Goal: Task Accomplishment & Management: Manage account settings

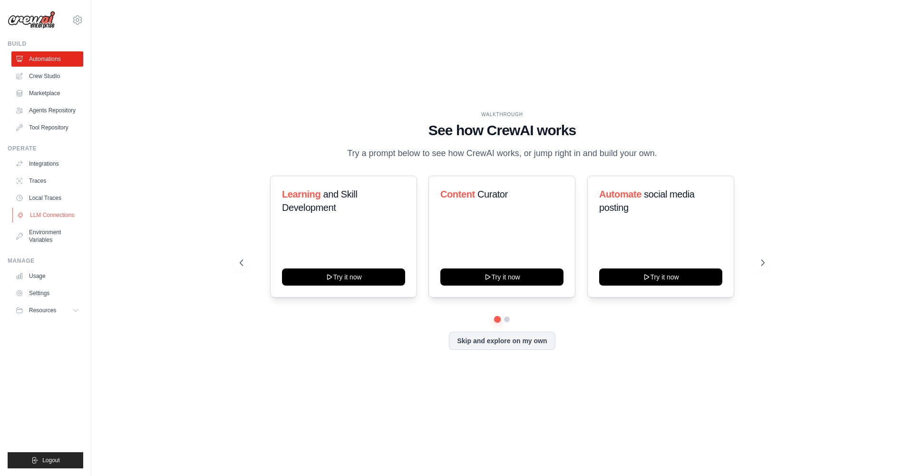
click at [33, 216] on link "LLM Connections" at bounding box center [48, 214] width 72 height 15
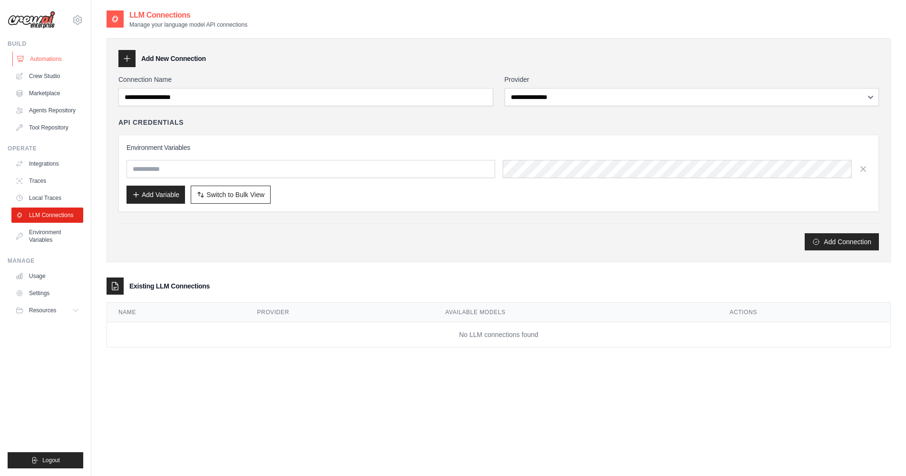
click at [54, 60] on link "Automations" at bounding box center [48, 58] width 72 height 15
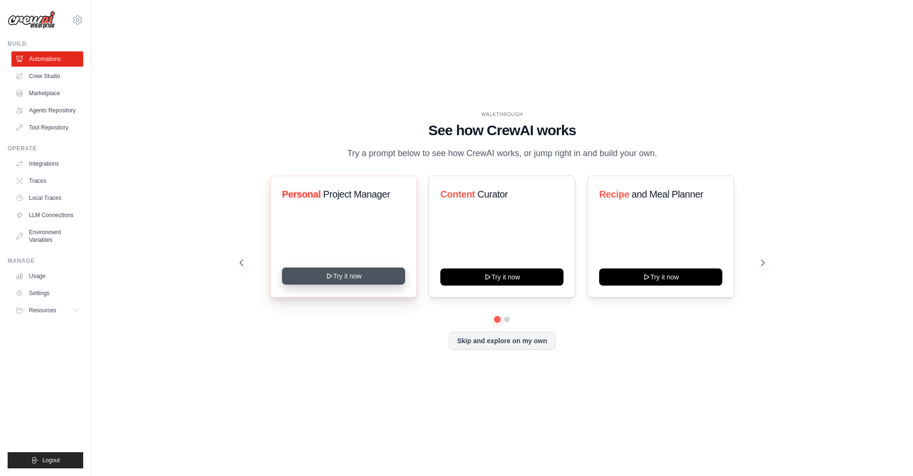
click at [345, 281] on button "Try it now" at bounding box center [343, 275] width 123 height 17
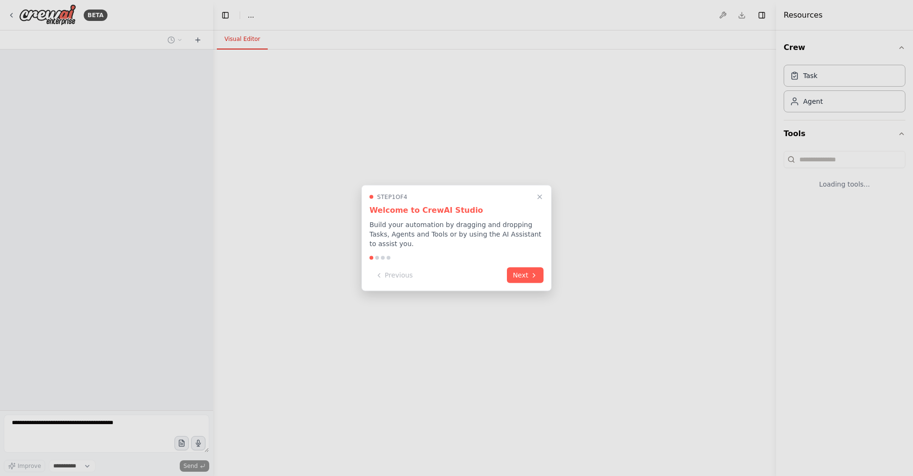
select select "****"
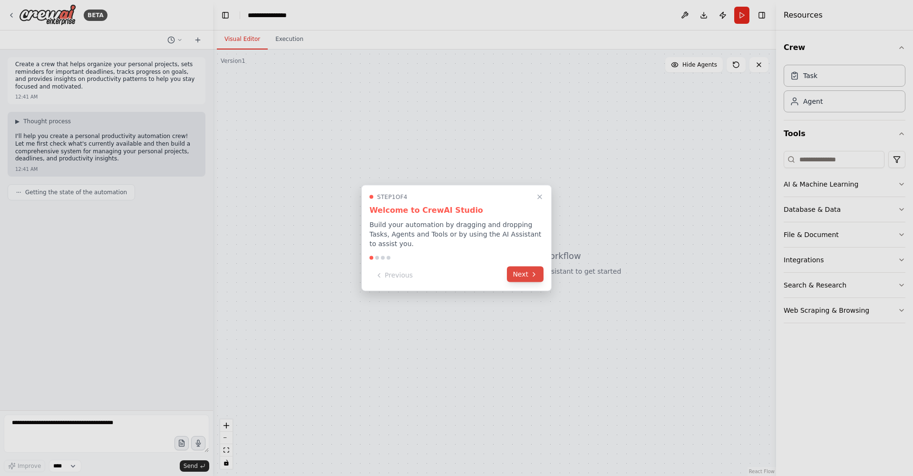
click at [526, 267] on button "Next" at bounding box center [525, 274] width 37 height 16
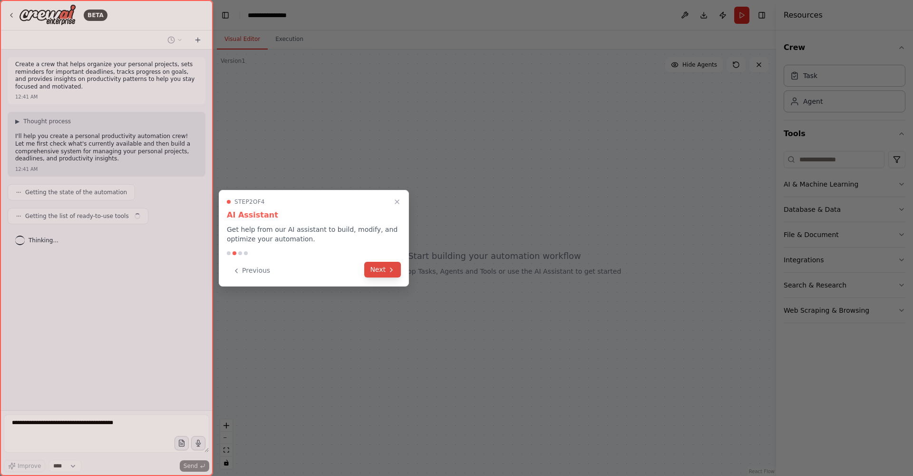
click at [377, 269] on button "Next" at bounding box center [382, 270] width 37 height 16
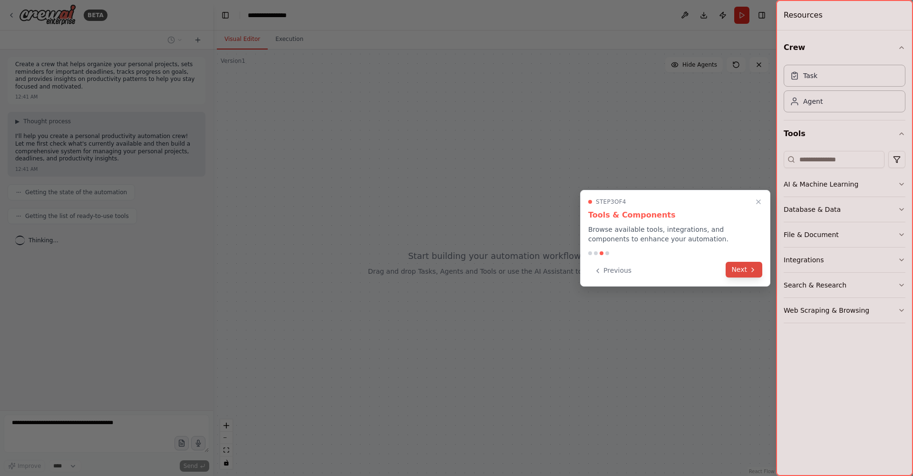
click at [741, 274] on button "Next" at bounding box center [744, 270] width 37 height 16
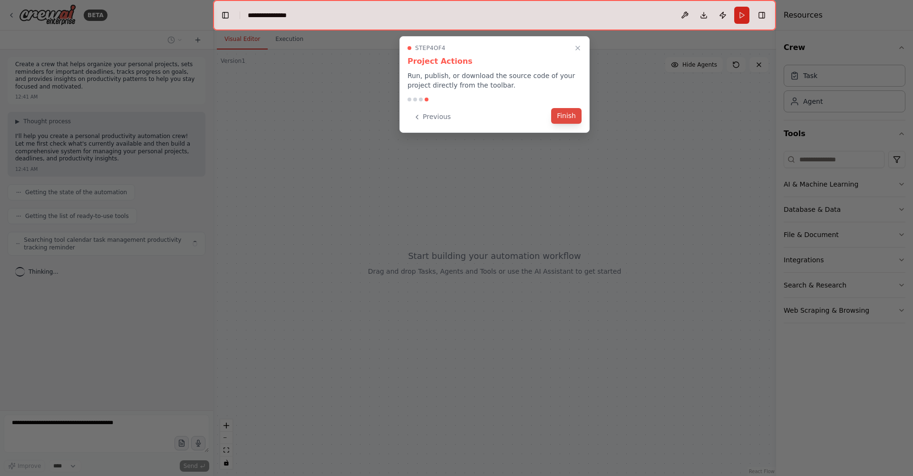
click at [562, 120] on button "Finish" at bounding box center [566, 116] width 30 height 16
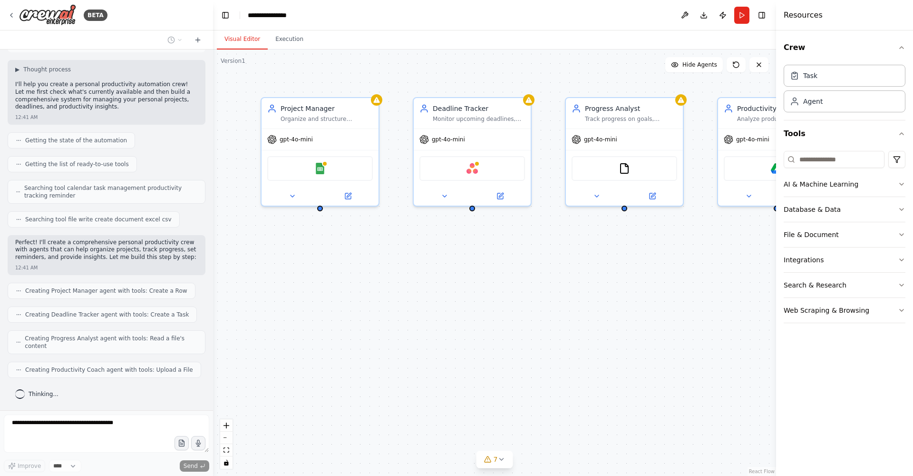
scroll to position [48, 0]
click at [603, 368] on div "Project Manager Organize and structure personal projects by breaking them down …" at bounding box center [494, 262] width 563 height 426
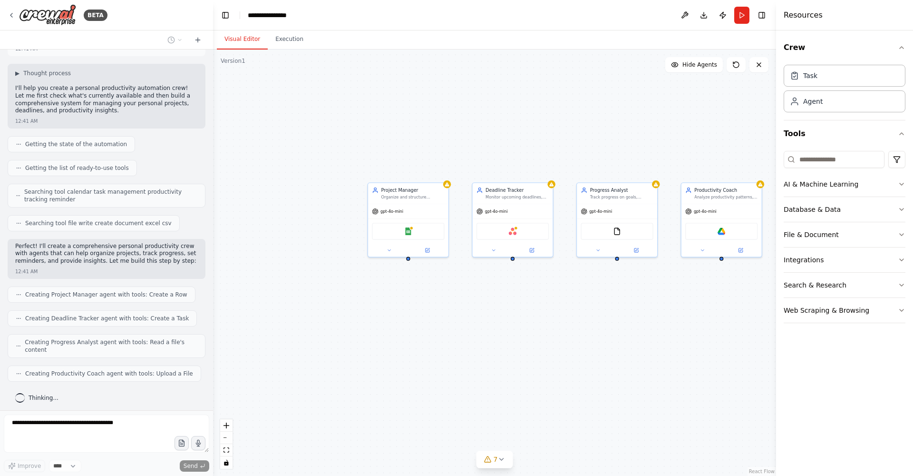
scroll to position [104, 0]
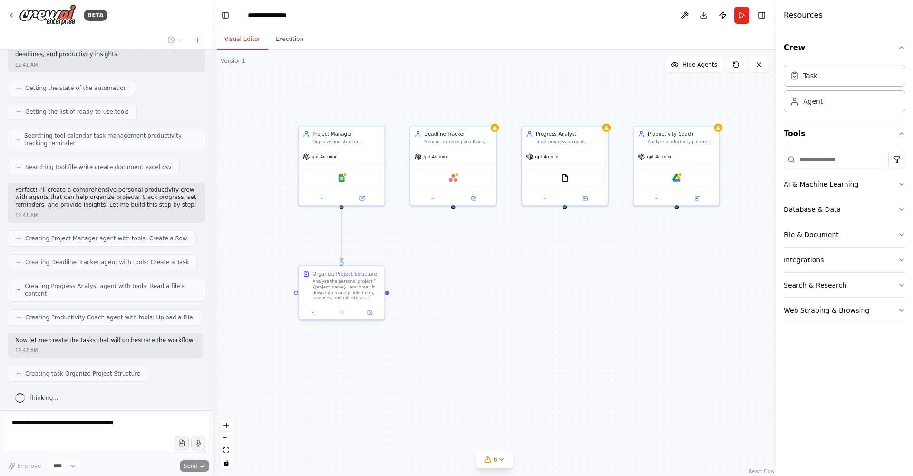
drag, startPoint x: 601, startPoint y: 369, endPoint x: 547, endPoint y: 325, distance: 69.3
click at [547, 325] on div ".deletable-edge-delete-btn { width: 20px; height: 20px; border: 0px solid #ffff…" at bounding box center [494, 262] width 563 height 426
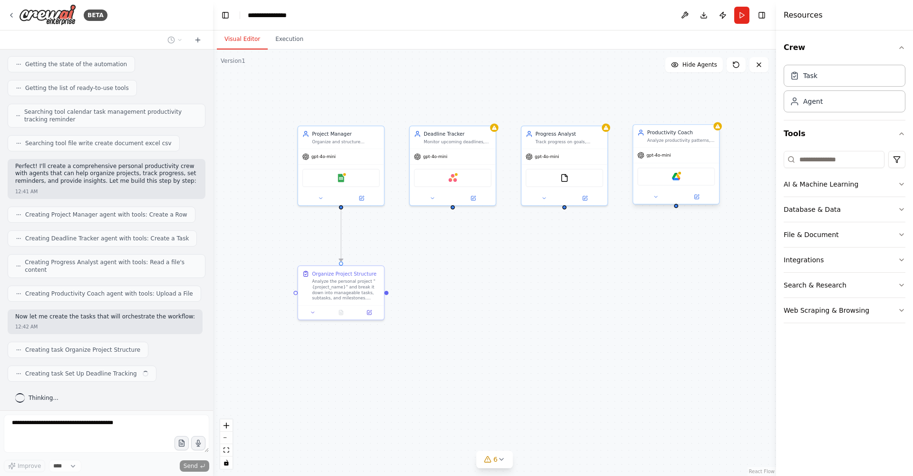
click at [677, 140] on div "Analyze productivity patterns, provide insights on work habits, suggest optimiz…" at bounding box center [681, 140] width 68 height 6
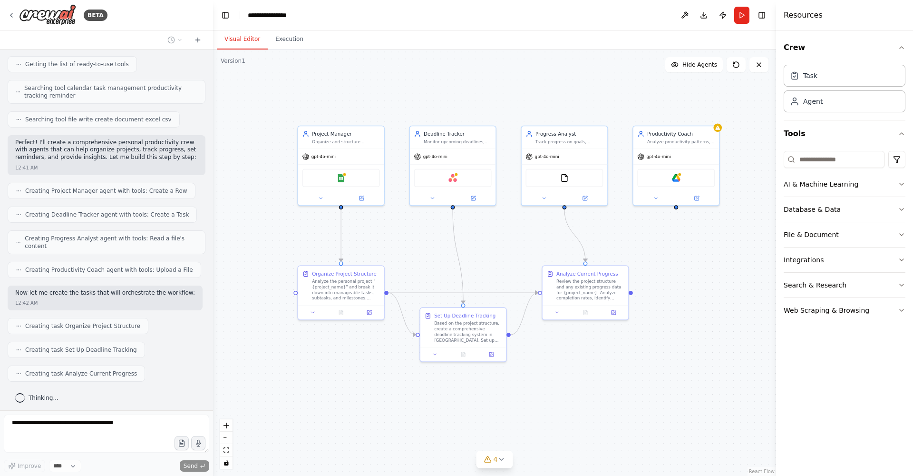
click at [386, 363] on div ".deletable-edge-delete-btn { width: 20px; height: 20px; border: 0px solid #ffff…" at bounding box center [494, 262] width 563 height 426
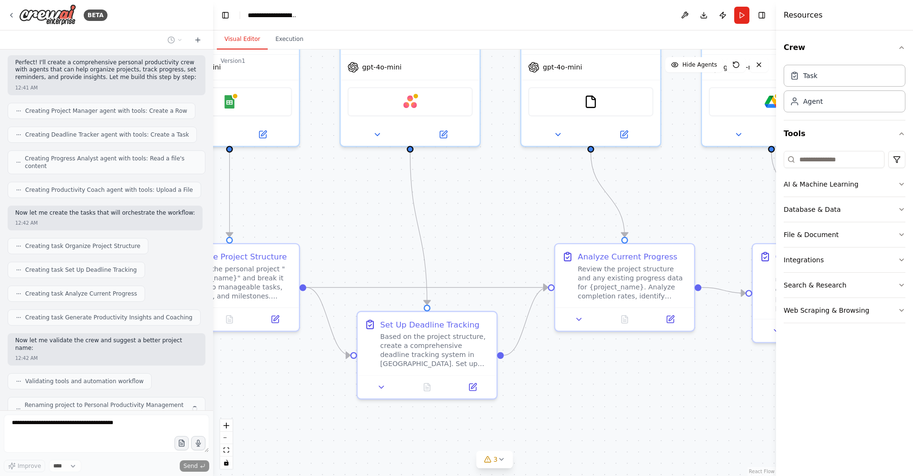
scroll to position [263, 0]
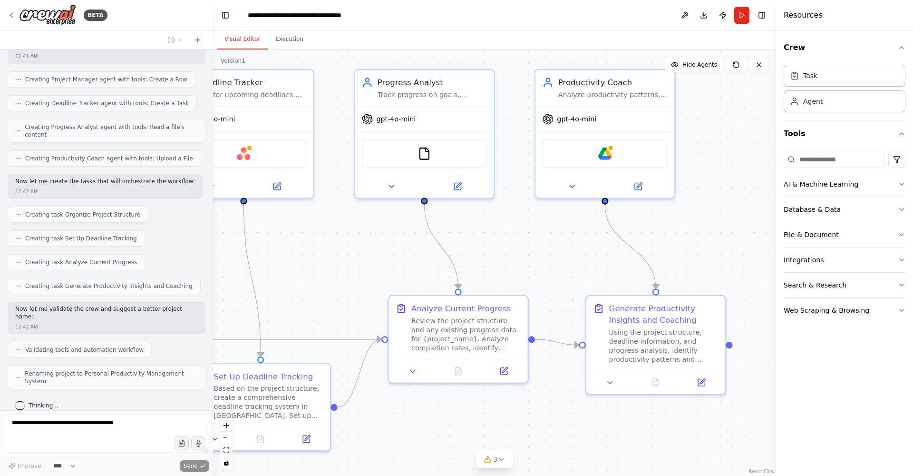
drag, startPoint x: 634, startPoint y: 329, endPoint x: 383, endPoint y: 419, distance: 266.3
click at [383, 419] on div ".deletable-edge-delete-btn { width: 20px; height: 20px; border: 0px solid #ffff…" at bounding box center [494, 262] width 563 height 426
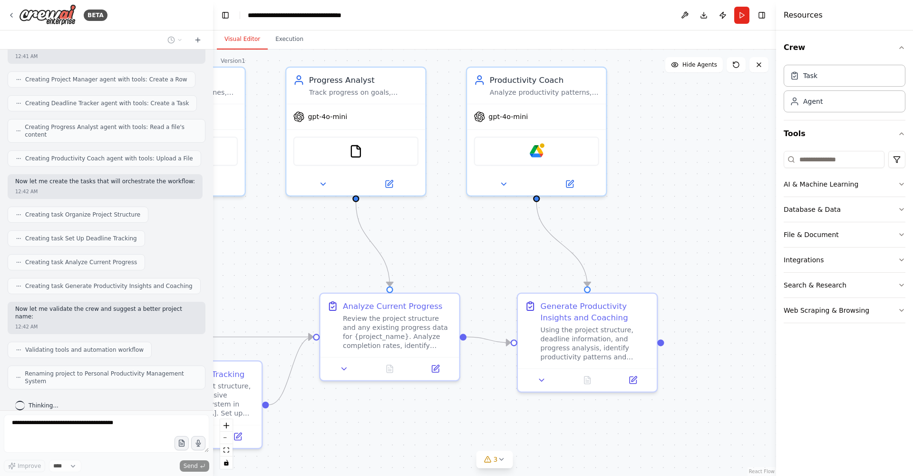
drag, startPoint x: 528, startPoint y: 406, endPoint x: 460, endPoint y: 404, distance: 68.1
click at [460, 404] on div ".deletable-edge-delete-btn { width: 20px; height: 20px; border: 0px solid #ffff…" at bounding box center [494, 262] width 563 height 426
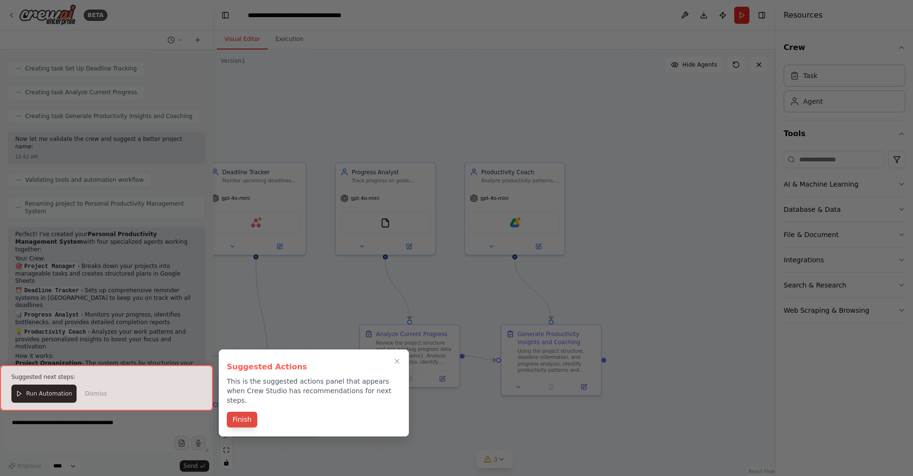
click at [249, 411] on button "Finish" at bounding box center [242, 419] width 30 height 16
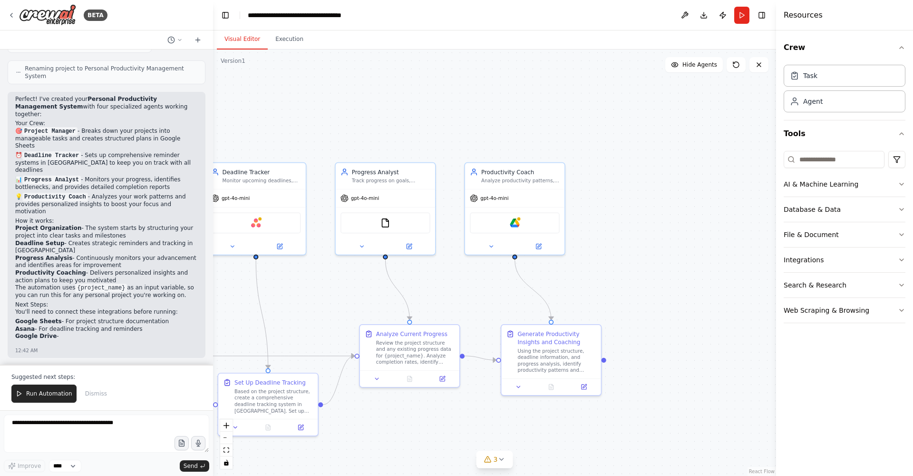
scroll to position [575, 0]
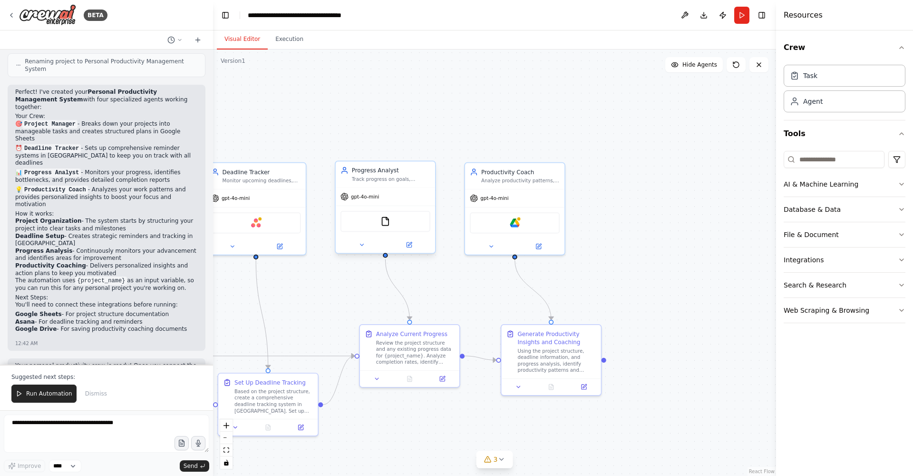
click at [409, 208] on div "FileReadTool" at bounding box center [385, 220] width 99 height 31
click at [429, 152] on icon at bounding box center [428, 152] width 6 height 6
click at [401, 150] on button "Confirm" at bounding box center [401, 151] width 34 height 11
click at [557, 163] on div "Productivity Coach Analyze productivity patterns, provide insights on work habi…" at bounding box center [514, 174] width 99 height 26
click at [559, 151] on icon at bounding box center [558, 152] width 6 height 6
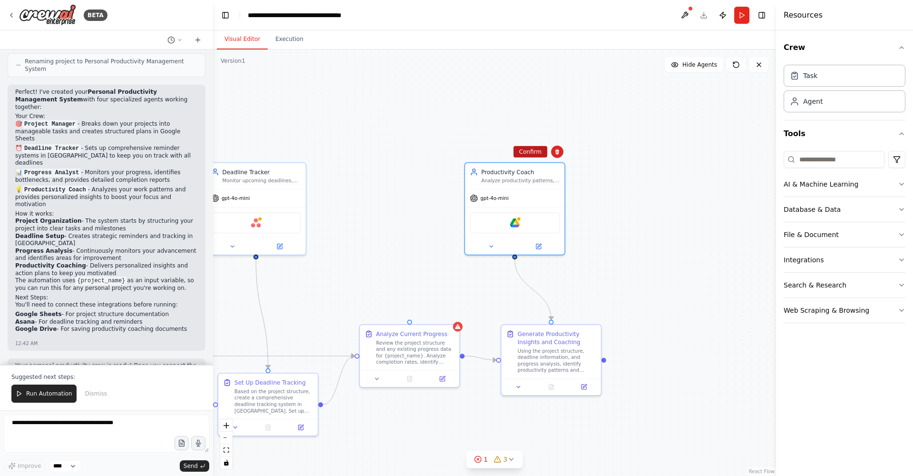
click at [519, 154] on button "Confirm" at bounding box center [531, 151] width 34 height 11
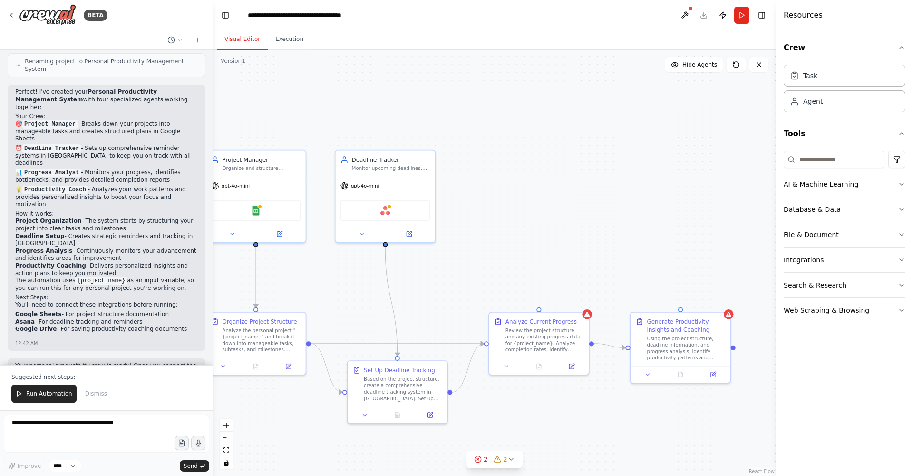
drag, startPoint x: 419, startPoint y: 238, endPoint x: 549, endPoint y: 225, distance: 130.9
click at [549, 225] on div ".deletable-edge-delete-btn { width: 20px; height: 20px; border: 0px solid #ffff…" at bounding box center [494, 262] width 563 height 426
click at [422, 162] on div "Deadline Tracker Monitor upcoming deadlines, create reminder schedules, and ens…" at bounding box center [392, 161] width 78 height 16
click at [428, 138] on icon at bounding box center [429, 139] width 6 height 6
click at [402, 140] on button "Confirm" at bounding box center [402, 138] width 34 height 11
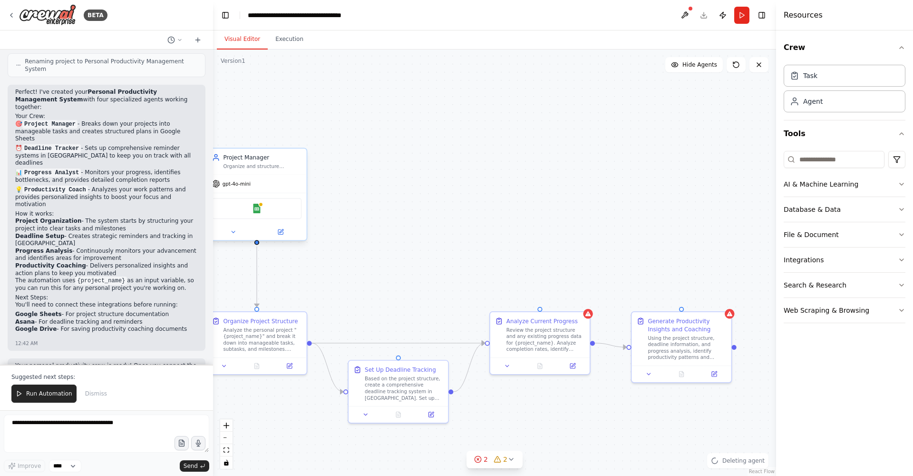
click at [283, 175] on div "gpt-4o-mini" at bounding box center [256, 184] width 99 height 18
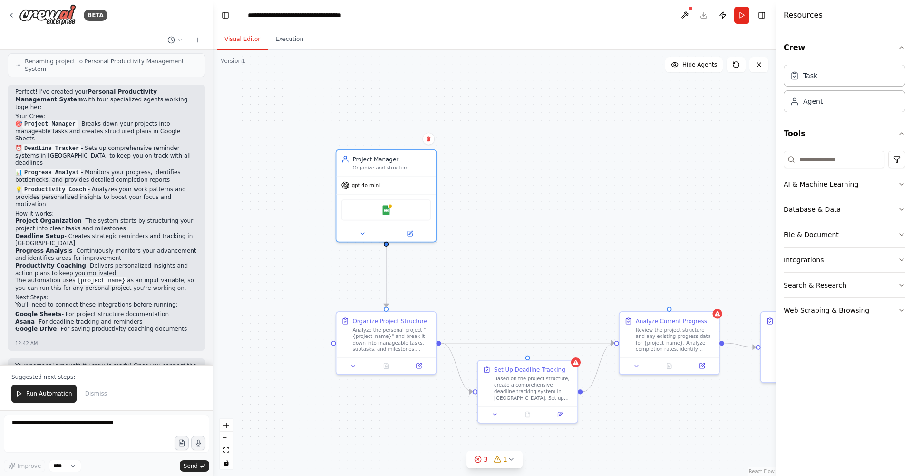
drag, startPoint x: 379, startPoint y: 254, endPoint x: 509, endPoint y: 255, distance: 130.3
click at [509, 255] on div ".deletable-edge-delete-btn { width: 20px; height: 20px; border: 0px solid #ffff…" at bounding box center [494, 262] width 563 height 426
click at [362, 230] on icon at bounding box center [363, 233] width 7 height 7
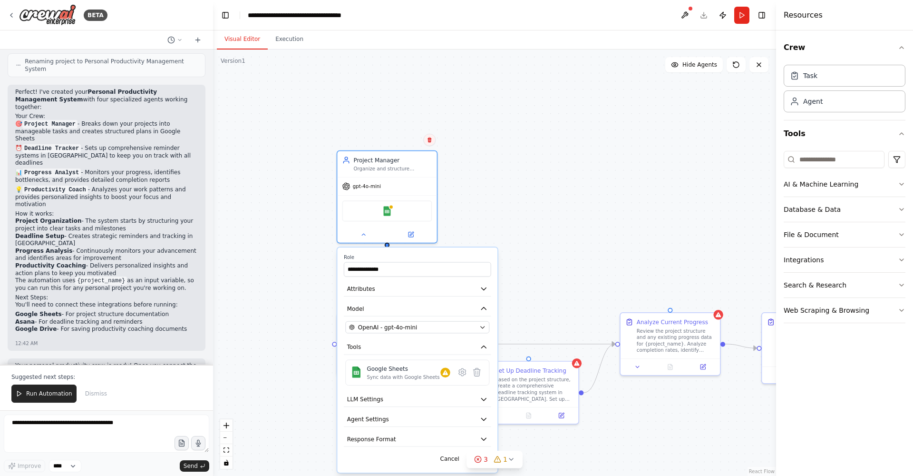
click at [428, 143] on button at bounding box center [429, 140] width 12 height 12
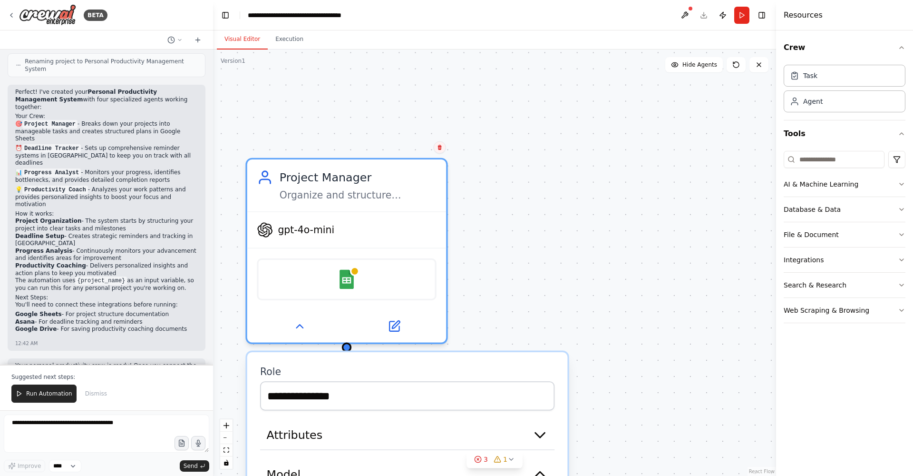
click at [440, 148] on icon at bounding box center [440, 147] width 4 height 5
click at [421, 143] on button "Confirm" at bounding box center [413, 147] width 34 height 11
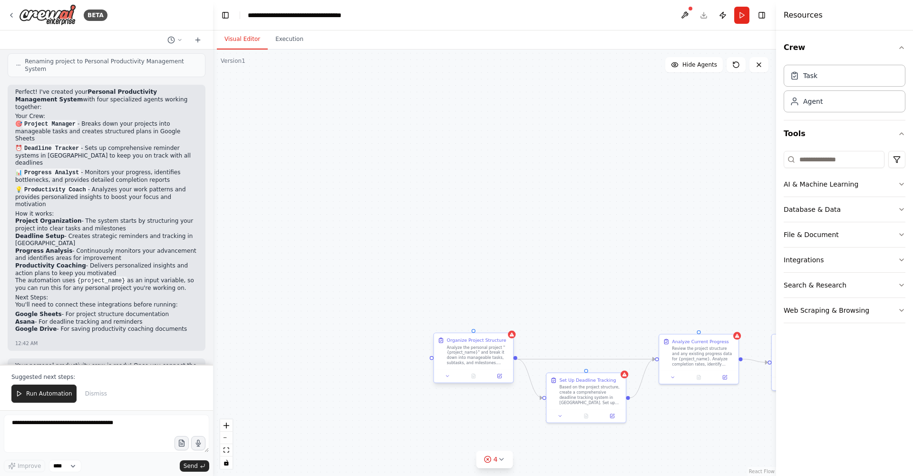
click at [505, 334] on div "Organize Project Structure Analyze the personal project "{project_name}" and br…" at bounding box center [473, 351] width 79 height 36
click at [506, 324] on icon at bounding box center [506, 324] width 4 height 5
click at [479, 322] on button "Confirm" at bounding box center [479, 323] width 34 height 11
click at [606, 384] on div "Based on the project structure, create a comprehensive deadline tracking system…" at bounding box center [590, 393] width 62 height 20
click at [619, 363] on icon at bounding box center [619, 362] width 4 height 5
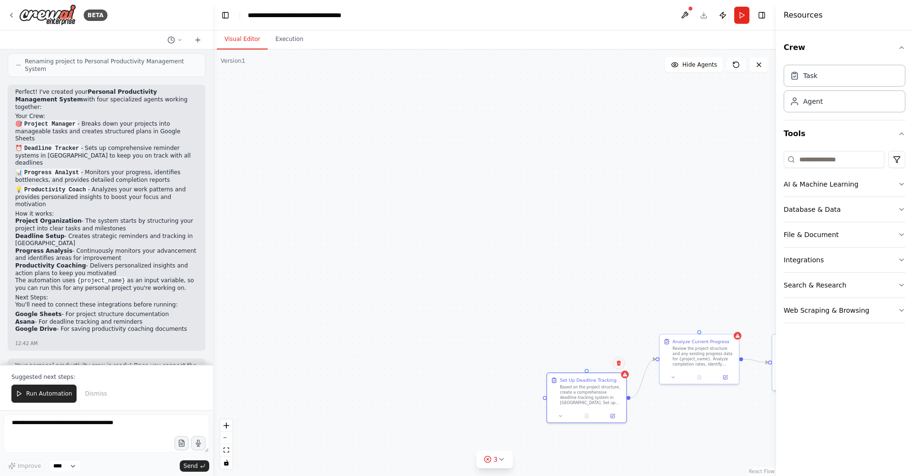
click at [620, 362] on icon at bounding box center [619, 362] width 4 height 5
click at [598, 362] on button "Confirm" at bounding box center [592, 362] width 34 height 11
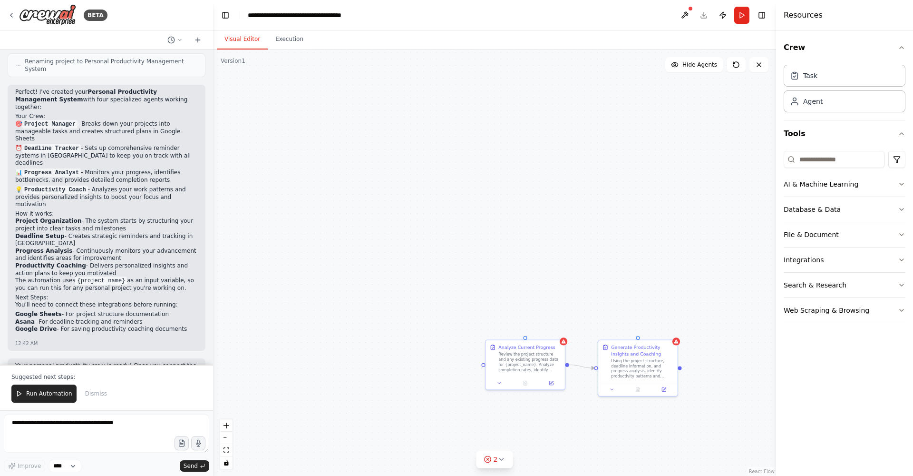
drag, startPoint x: 633, startPoint y: 325, endPoint x: 460, endPoint y: 330, distance: 173.2
click at [460, 330] on div ".deletable-edge-delete-btn { width: 20px; height: 20px; border: 0px solid #ffff…" at bounding box center [494, 262] width 563 height 426
click at [554, 348] on div "Analyze Current Progress Review the project structure and any existing progress…" at bounding box center [530, 355] width 62 height 29
click at [557, 331] on icon at bounding box center [559, 329] width 6 height 6
click at [532, 325] on button "Confirm" at bounding box center [532, 328] width 34 height 11
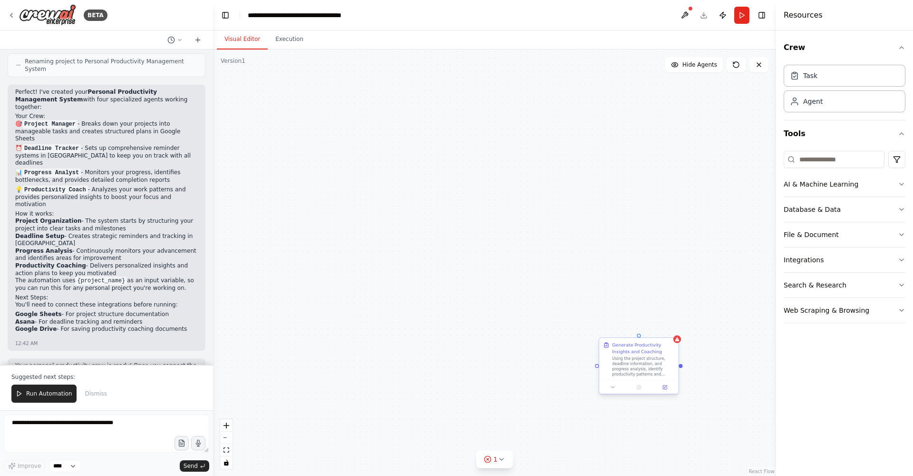
click at [660, 350] on div "Generate Productivity Insights and Coaching" at bounding box center [643, 347] width 62 height 13
click at [674, 328] on icon at bounding box center [675, 328] width 4 height 5
click at [650, 333] on button "Confirm" at bounding box center [648, 328] width 34 height 11
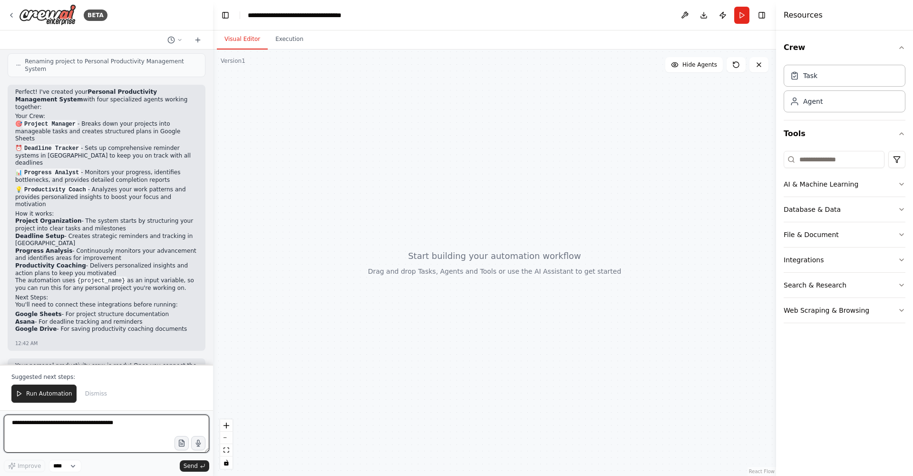
click at [55, 431] on textarea at bounding box center [106, 433] width 205 height 38
paste textarea "**********"
type textarea "**********"
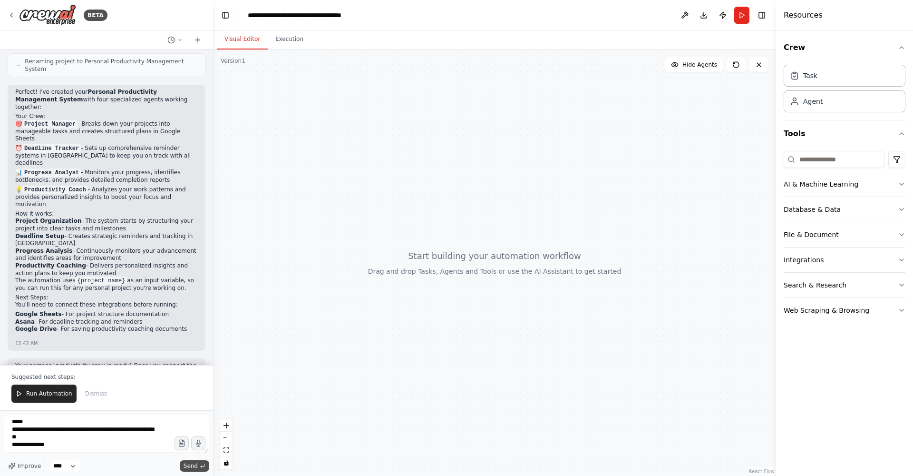
click at [186, 463] on span "Send" at bounding box center [191, 466] width 14 height 8
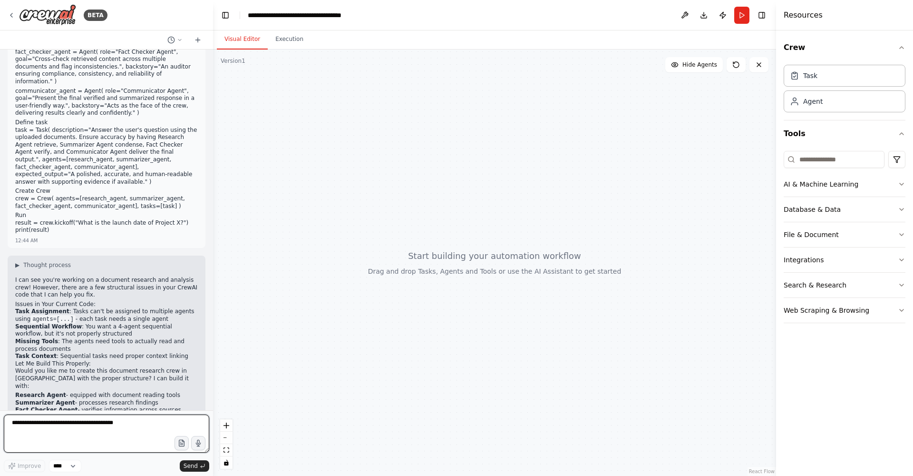
scroll to position [1038, 0]
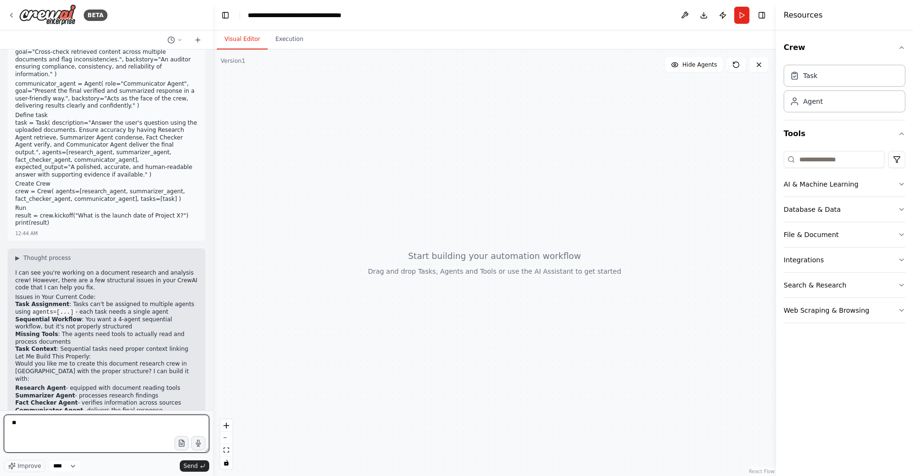
type textarea "***"
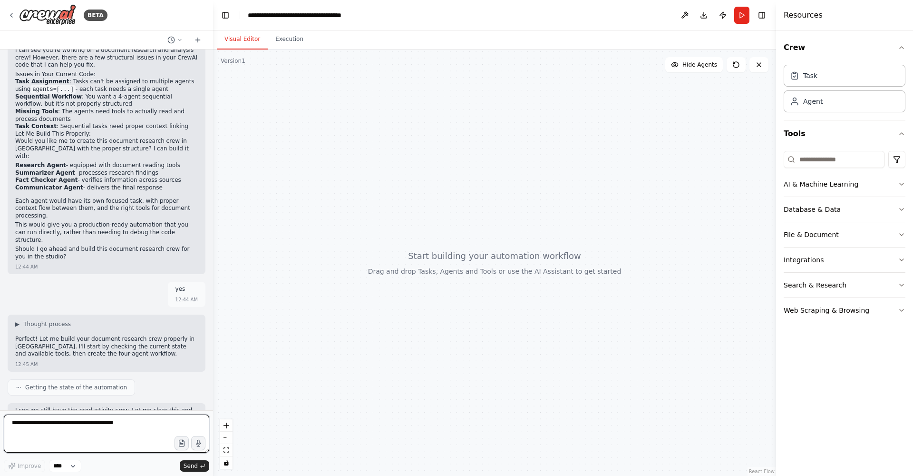
scroll to position [0, 0]
click at [735, 67] on icon at bounding box center [736, 65] width 8 height 8
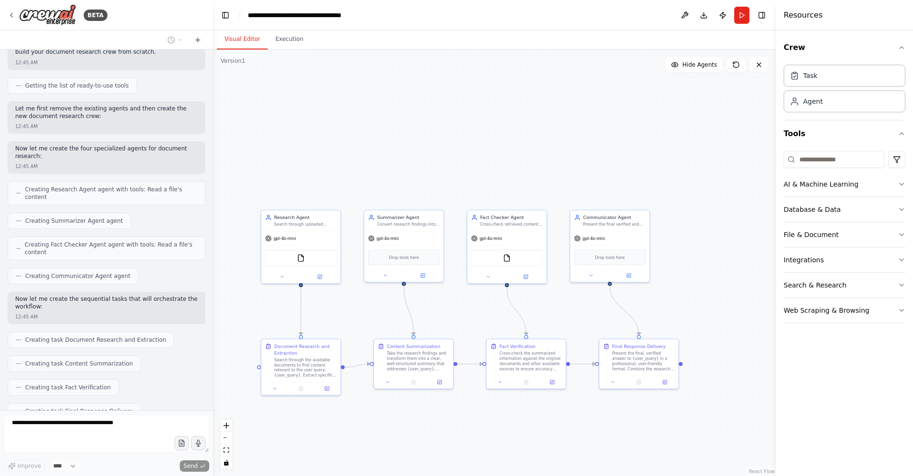
scroll to position [1657, 0]
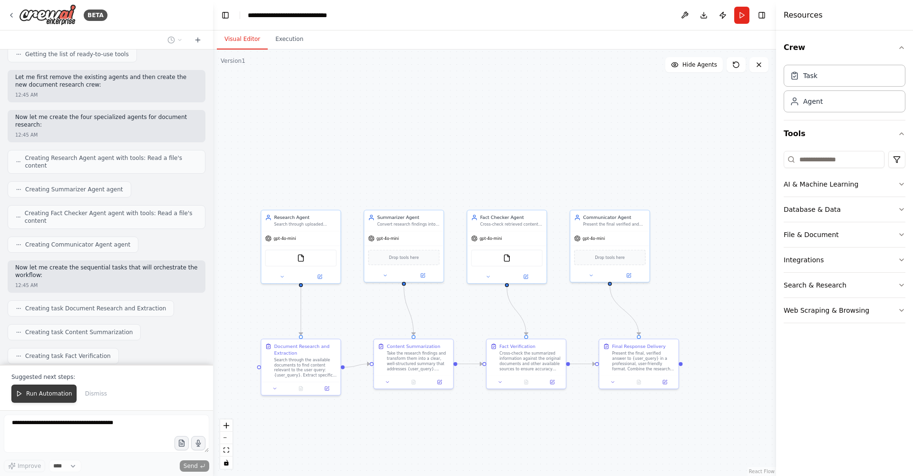
click at [39, 393] on span "Run Automation" at bounding box center [49, 394] width 46 height 8
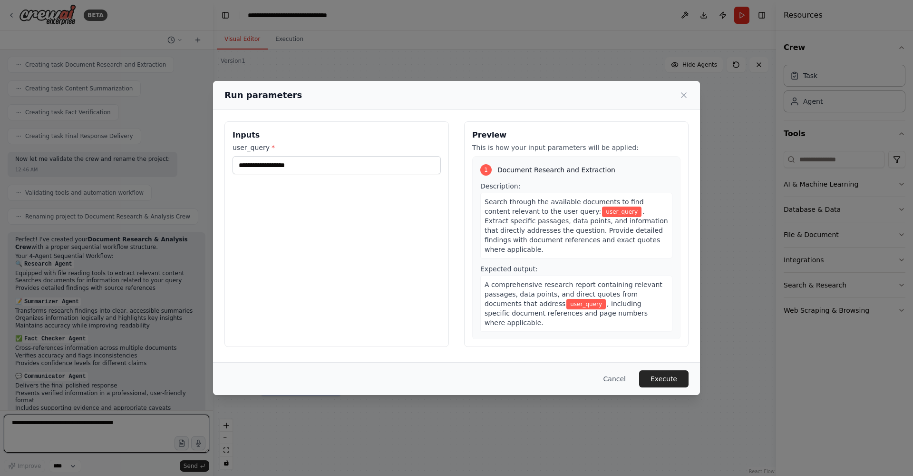
scroll to position [1908, 0]
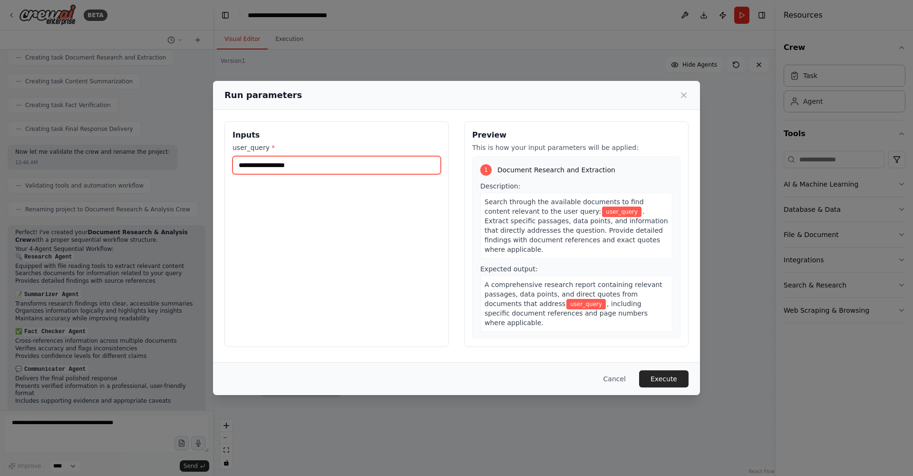
click at [253, 160] on input "user_query *" at bounding box center [337, 165] width 208 height 18
type input "****"
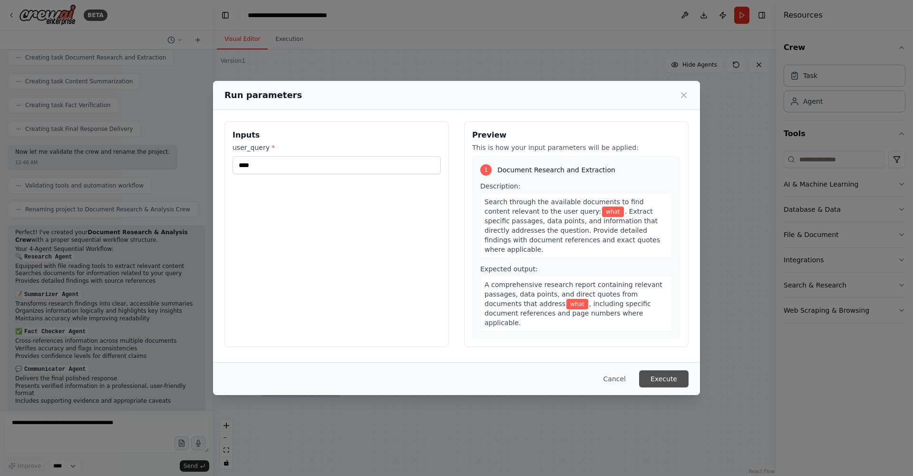
click at [652, 372] on button "Execute" at bounding box center [663, 378] width 49 height 17
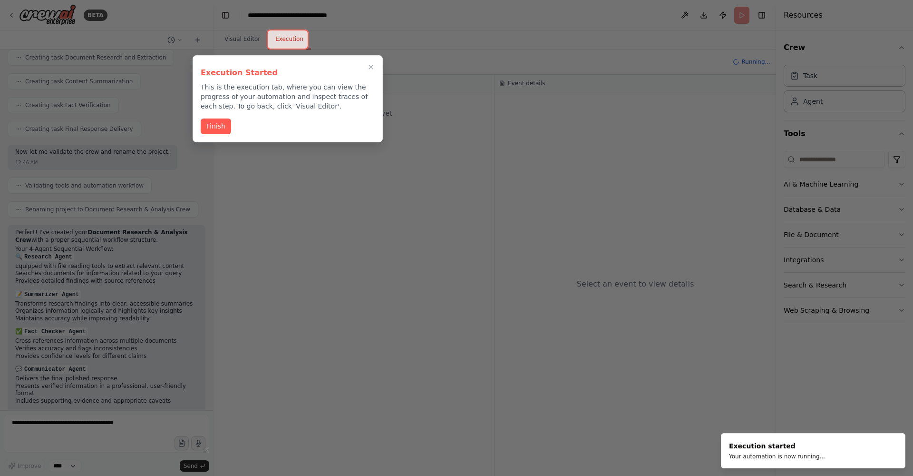
click at [216, 125] on button "Finish" at bounding box center [216, 126] width 30 height 16
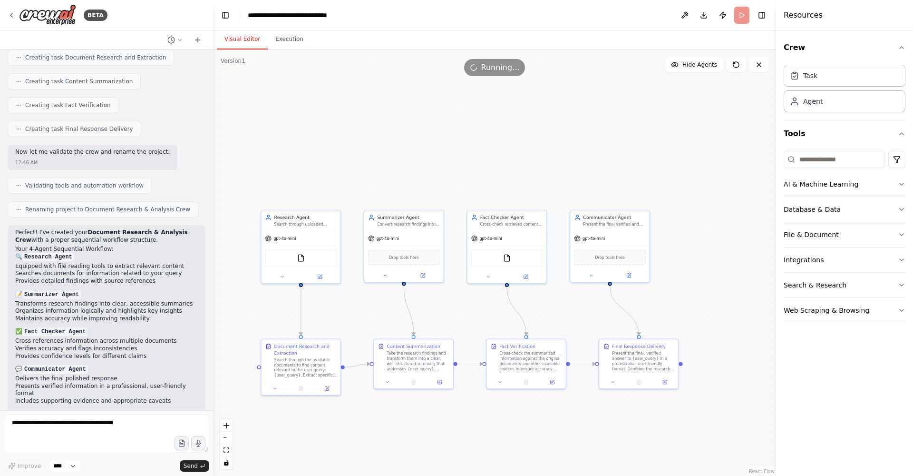
click at [256, 41] on button "Visual Editor" at bounding box center [242, 39] width 51 height 20
click at [305, 258] on div "FileReadTool" at bounding box center [300, 256] width 71 height 17
click at [311, 247] on div "FileReadTool" at bounding box center [300, 256] width 79 height 25
click at [302, 259] on img at bounding box center [301, 257] width 8 height 8
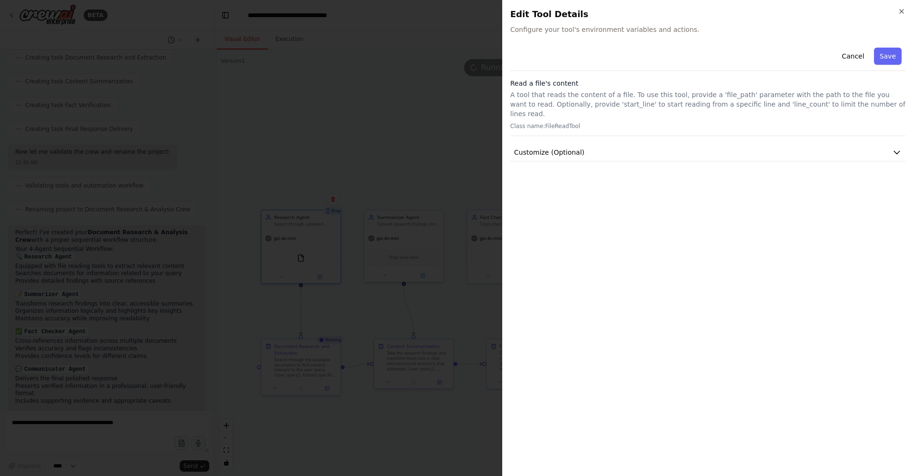
click at [894, 67] on div "Cancel Save" at bounding box center [707, 57] width 395 height 27
click at [897, 62] on button "Save" at bounding box center [888, 56] width 28 height 17
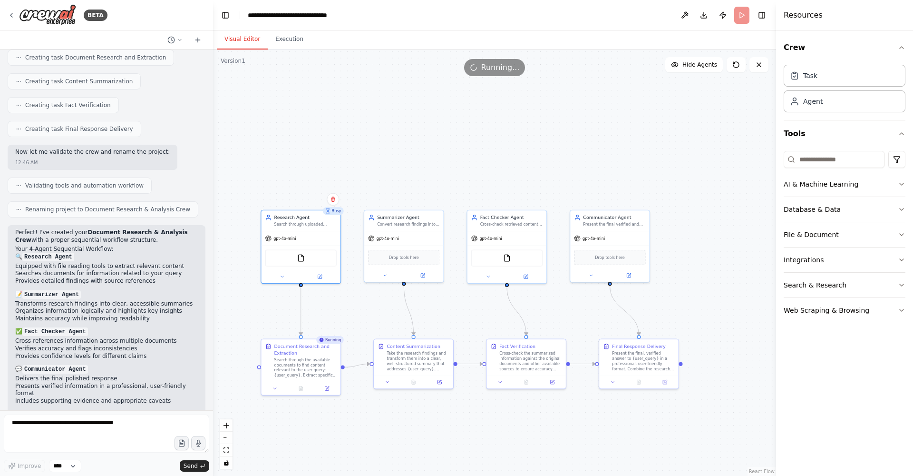
click at [334, 209] on div "Busy" at bounding box center [333, 211] width 21 height 8
click at [296, 267] on div "FileReadTool" at bounding box center [300, 256] width 79 height 25
click at [595, 272] on button at bounding box center [591, 274] width 36 height 8
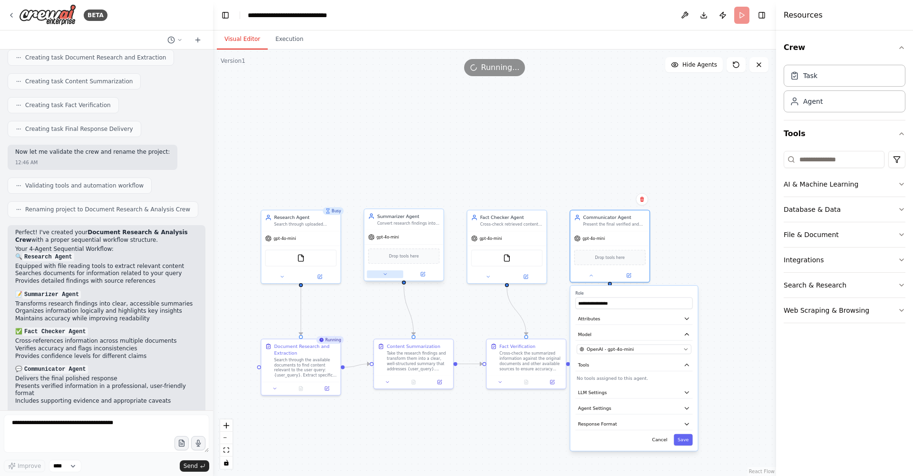
click at [384, 277] on button at bounding box center [385, 274] width 36 height 8
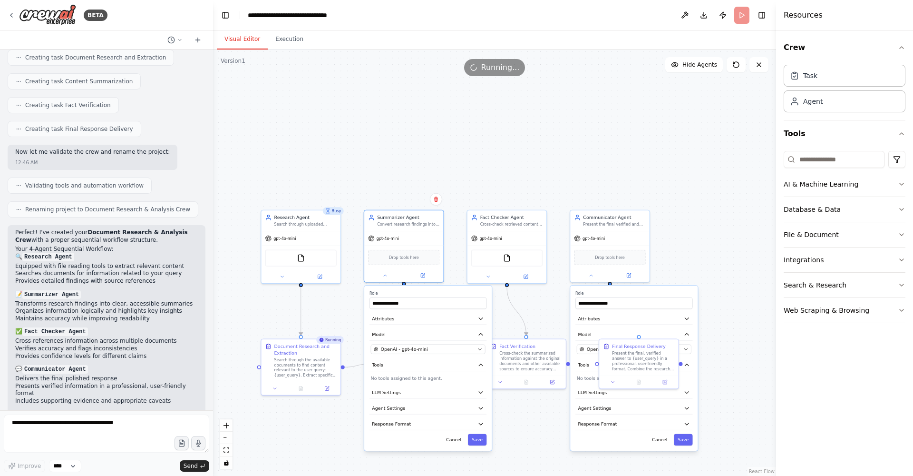
click at [329, 300] on div ".deletable-edge-delete-btn { width: 20px; height: 20px; border: 0px solid #ffff…" at bounding box center [494, 262] width 563 height 426
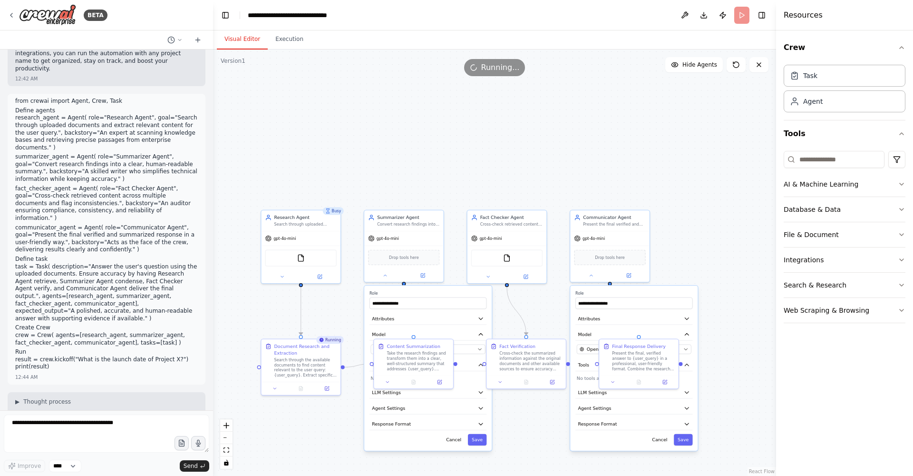
scroll to position [1908, 0]
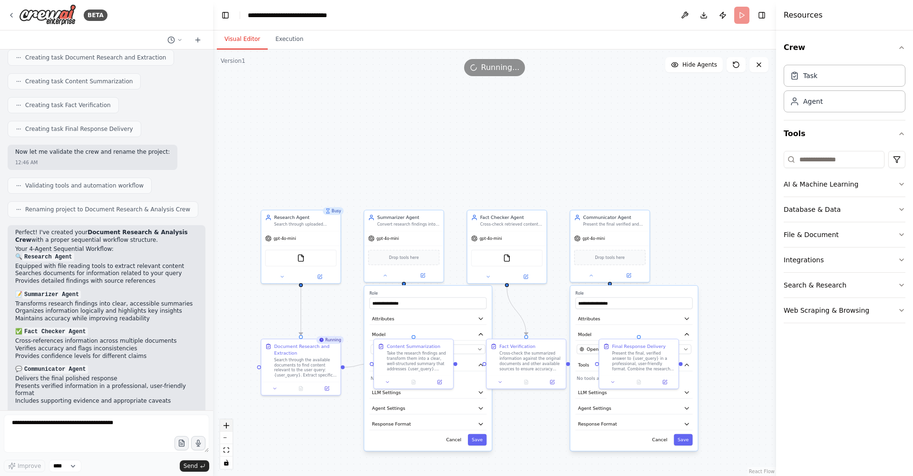
click at [227, 426] on icon "zoom in" at bounding box center [227, 425] width 6 height 6
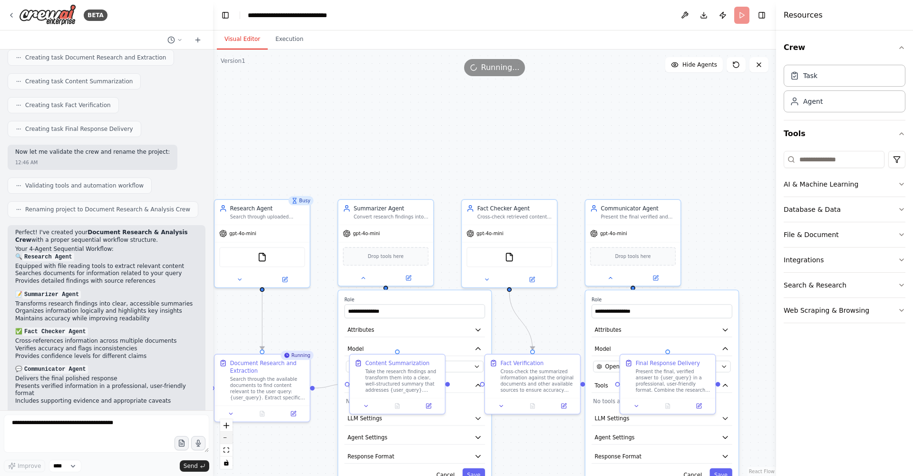
click at [223, 438] on button "zoom out" at bounding box center [226, 437] width 12 height 12
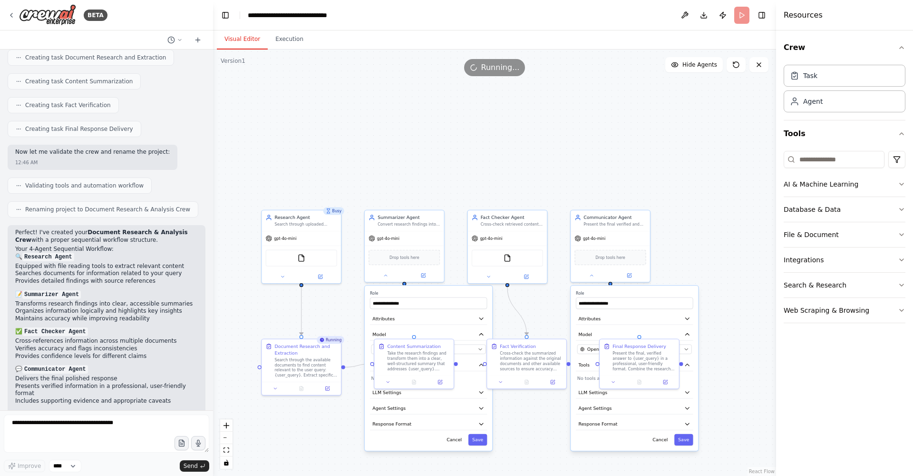
click at [290, 433] on div ".deletable-edge-delete-btn { width: 20px; height: 20px; border: 0px solid #ffff…" at bounding box center [494, 262] width 563 height 426
click at [650, 283] on div ".deletable-edge-delete-btn { width: 20px; height: 20px; border: 0px solid #ffff…" at bounding box center [494, 262] width 563 height 426
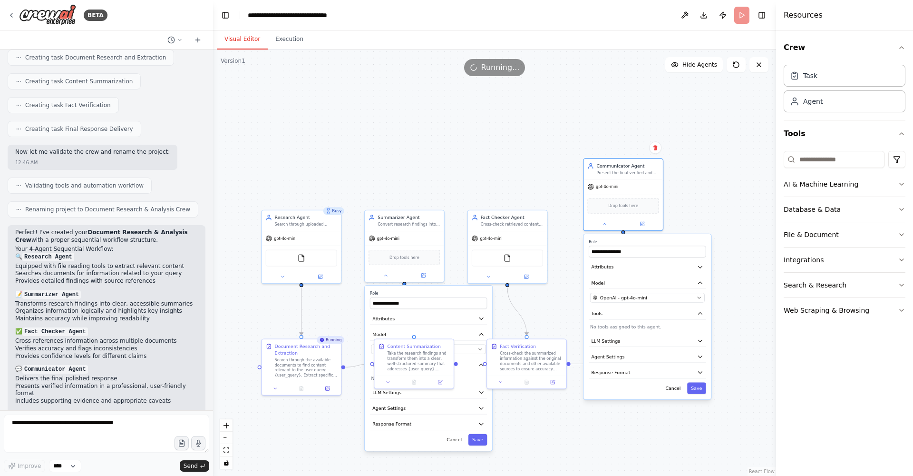
drag, startPoint x: 662, startPoint y: 290, endPoint x: 667, endPoint y: 238, distance: 52.1
click at [667, 239] on div "**********" at bounding box center [647, 316] width 127 height 165
click at [698, 200] on div ".deletable-edge-delete-btn { width: 20px; height: 20px; border: 0px solid #ffff…" at bounding box center [494, 262] width 563 height 426
click at [624, 193] on div "Drop tools here" at bounding box center [616, 204] width 79 height 23
click at [670, 390] on button "Cancel" at bounding box center [666, 387] width 23 height 11
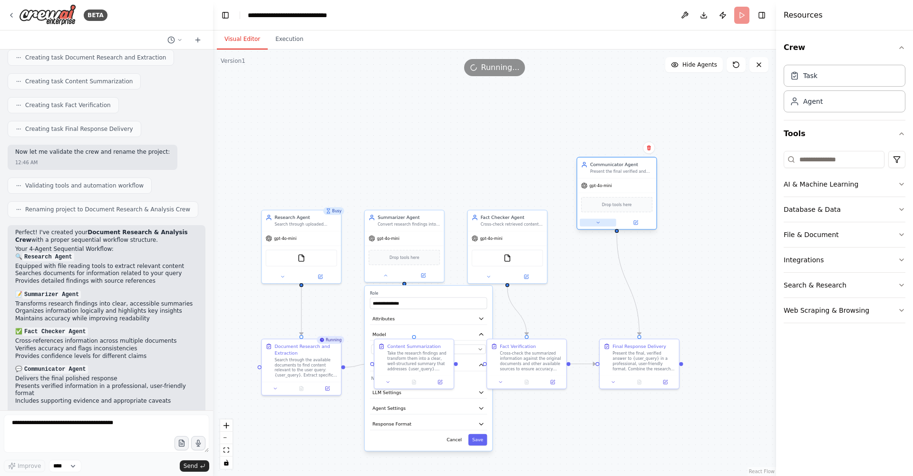
click at [600, 223] on icon at bounding box center [597, 222] width 5 height 5
click at [643, 223] on button at bounding box center [635, 223] width 36 height 8
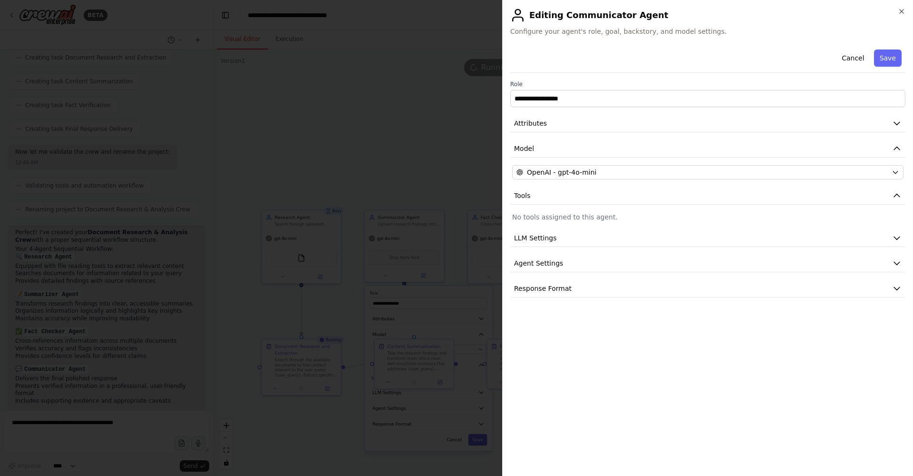
click at [475, 143] on div at bounding box center [456, 238] width 913 height 476
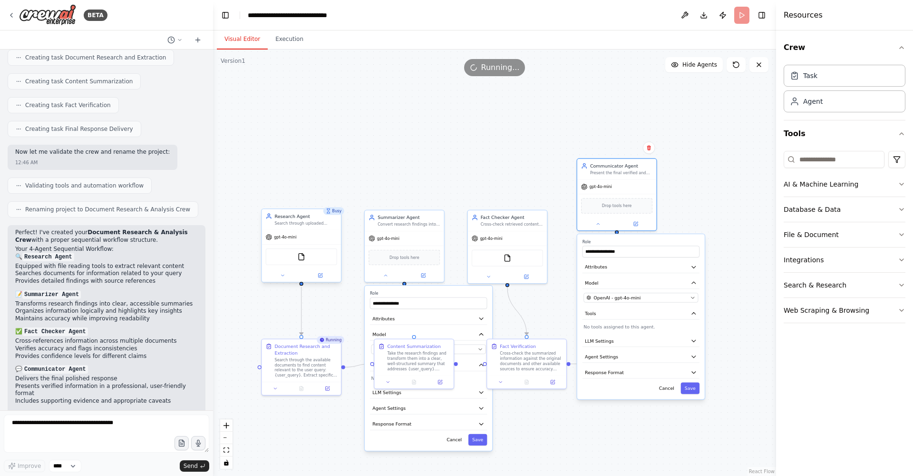
click at [274, 239] on div "gpt-4o-mini" at bounding box center [281, 237] width 31 height 7
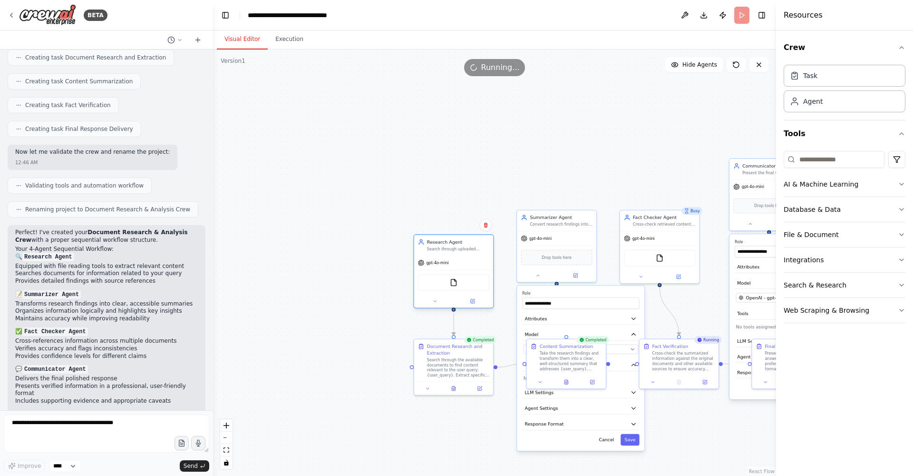
drag, startPoint x: 271, startPoint y: 272, endPoint x: 420, endPoint y: 296, distance: 150.9
click at [420, 296] on div at bounding box center [453, 300] width 79 height 13
click at [603, 437] on button "Cancel" at bounding box center [606, 439] width 23 height 11
click at [603, 435] on div ".deletable-edge-delete-btn { width: 20px; height: 20px; border: 0px solid #ffff…" at bounding box center [494, 262] width 563 height 426
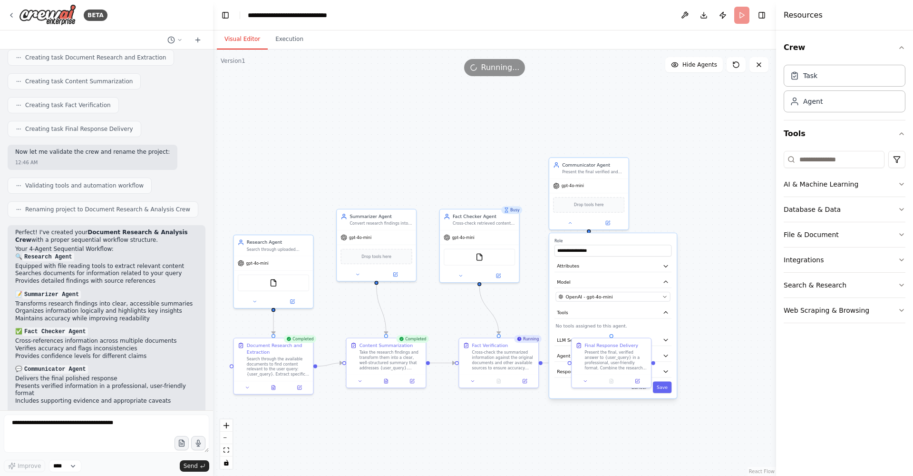
drag, startPoint x: 603, startPoint y: 435, endPoint x: 422, endPoint y: 434, distance: 180.3
click at [422, 434] on div ".deletable-edge-delete-btn { width: 20px; height: 20px; border: 0px solid #ffff…" at bounding box center [494, 262] width 563 height 426
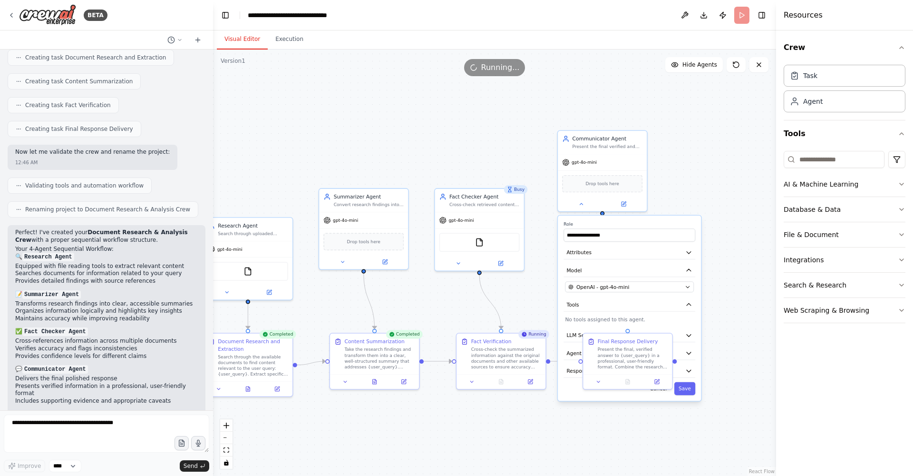
click at [432, 439] on div ".deletable-edge-delete-btn { width: 20px; height: 20px; border: 0px solid #ffff…" at bounding box center [494, 262] width 563 height 426
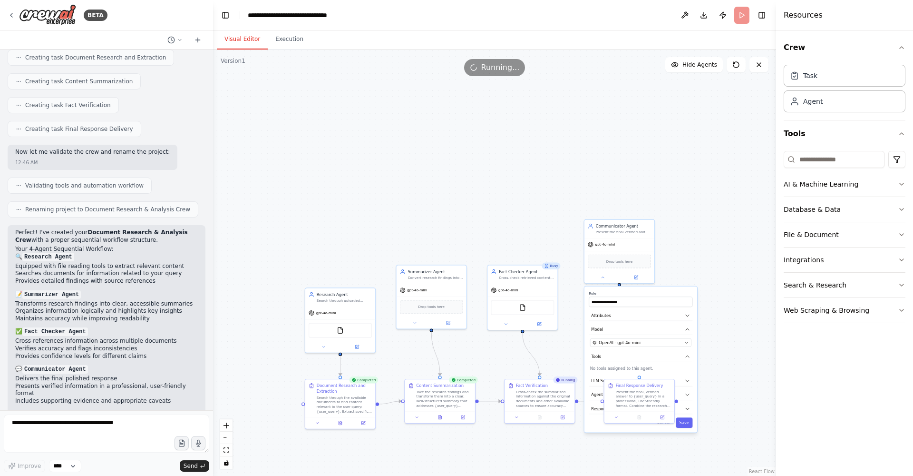
drag, startPoint x: 381, startPoint y: 213, endPoint x: 435, endPoint y: 234, distance: 57.4
click at [435, 235] on div ".deletable-edge-delete-btn { width: 20px; height: 20px; border: 0px solid #ffff…" at bounding box center [494, 262] width 563 height 426
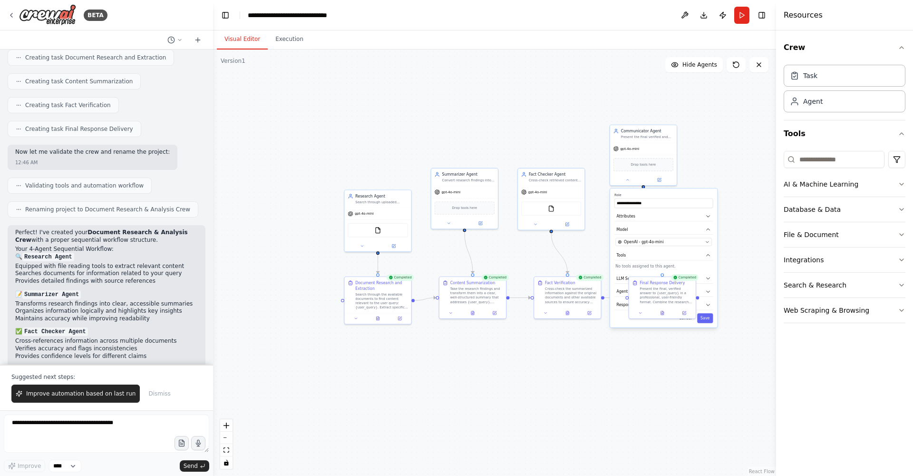
drag, startPoint x: 500, startPoint y: 353, endPoint x: 539, endPoint y: 255, distance: 104.8
click at [539, 255] on div ".deletable-edge-delete-btn { width: 20px; height: 20px; border: 0px solid #ffff…" at bounding box center [494, 262] width 563 height 426
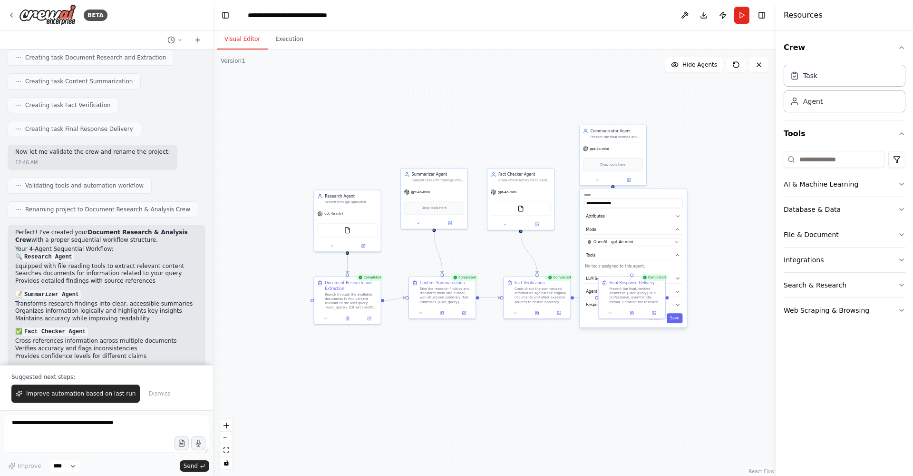
drag, startPoint x: 539, startPoint y: 254, endPoint x: 508, endPoint y: 252, distance: 30.5
click at [508, 252] on div ".deletable-edge-delete-btn { width: 20px; height: 20px; border: 0px solid #ffff…" at bounding box center [494, 262] width 563 height 426
click at [17, 12] on div "BETA" at bounding box center [58, 14] width 100 height 21
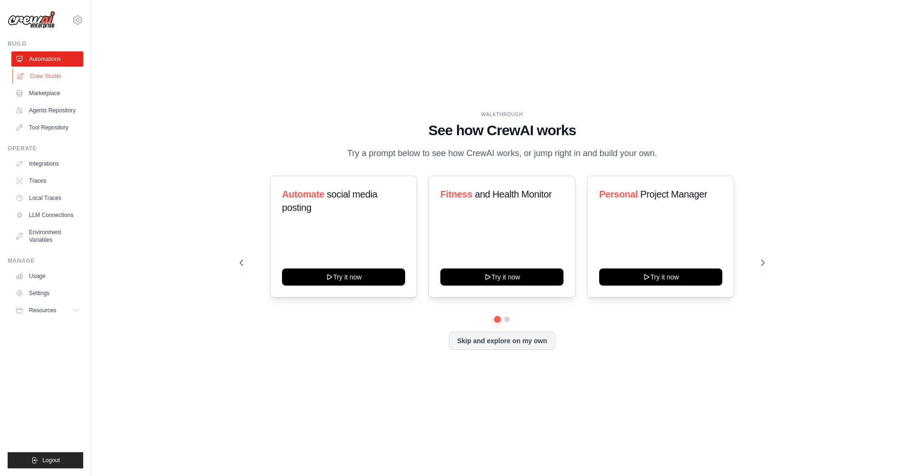
click at [35, 82] on link "Crew Studio" at bounding box center [48, 75] width 72 height 15
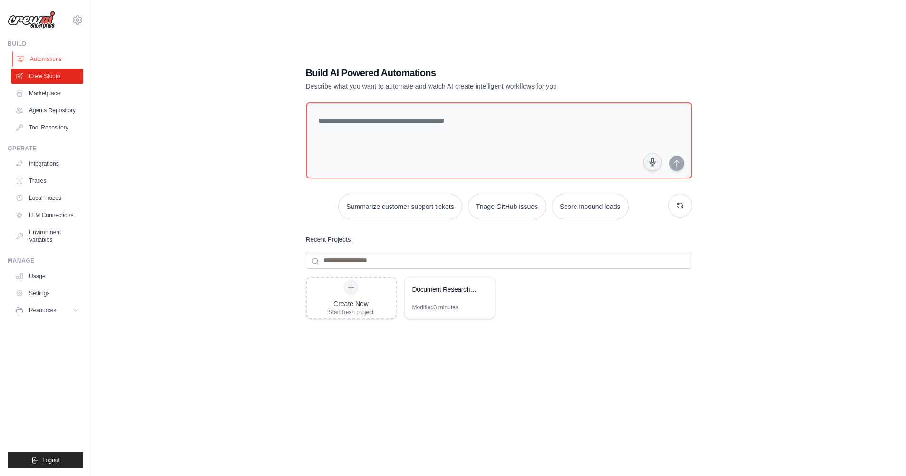
click at [41, 56] on link "Automations" at bounding box center [48, 58] width 72 height 15
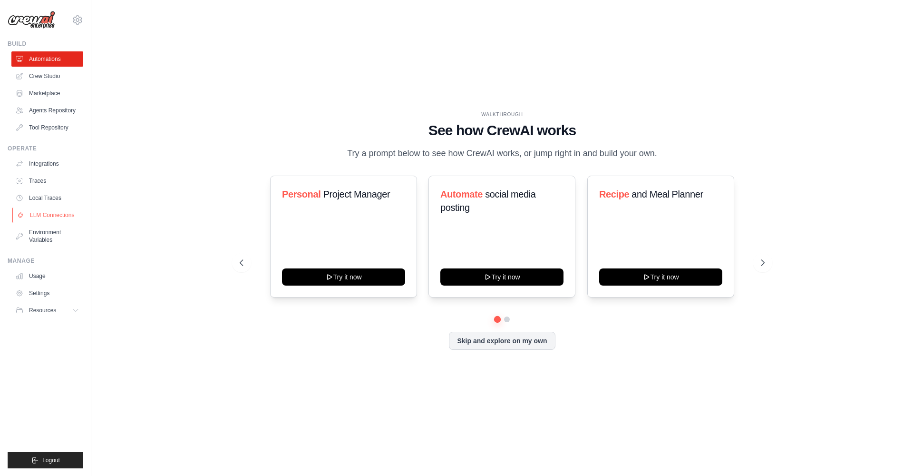
click at [31, 210] on link "LLM Connections" at bounding box center [48, 214] width 72 height 15
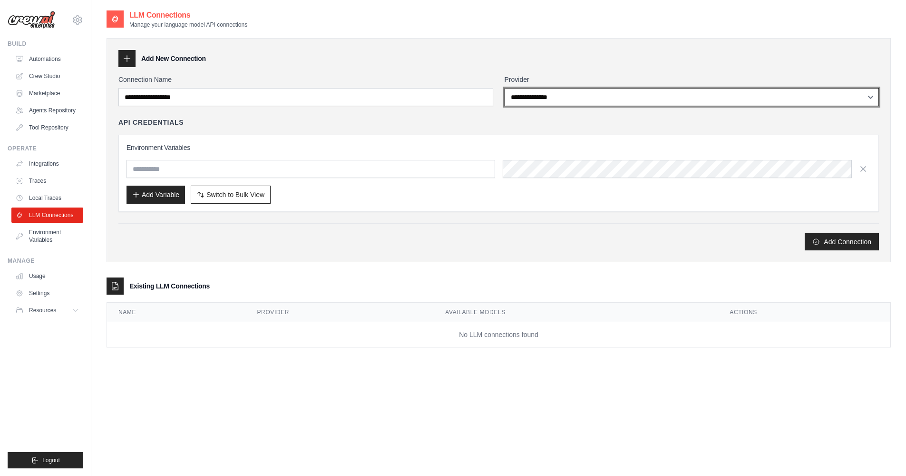
select select "******"
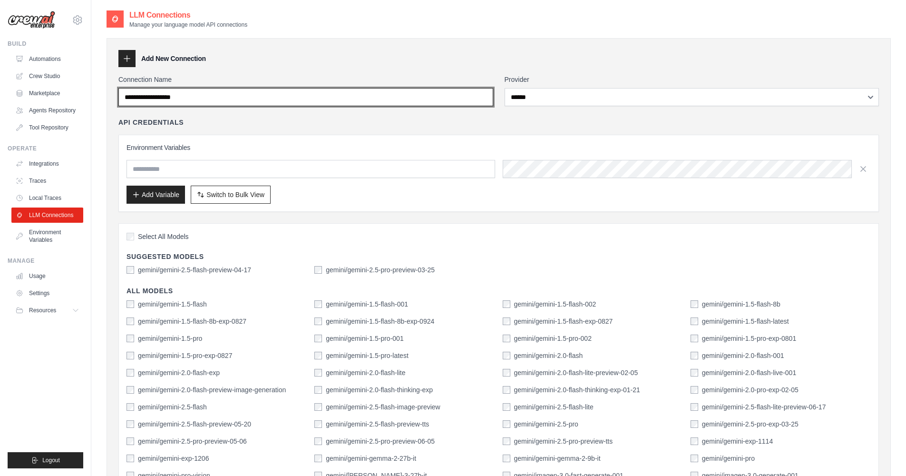
click at [391, 93] on input "Connection Name" at bounding box center [305, 97] width 375 height 18
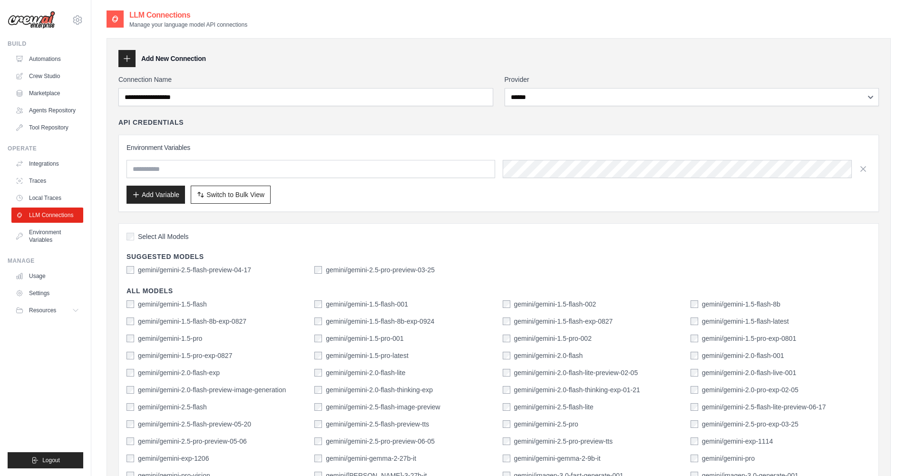
click at [386, 108] on div "**********" at bounding box center [498, 342] width 760 height 535
click at [308, 172] on input "text" at bounding box center [311, 169] width 369 height 18
click at [400, 162] on input "text" at bounding box center [311, 169] width 369 height 18
click at [437, 177] on input "text" at bounding box center [311, 169] width 369 height 18
